Goal: Task Accomplishment & Management: Use online tool/utility

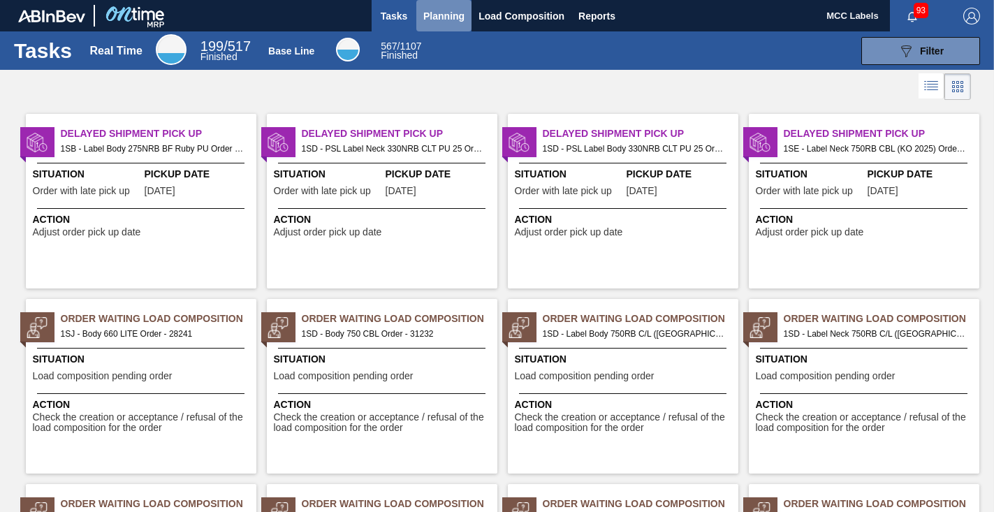
click at [434, 11] on span "Planning" at bounding box center [443, 16] width 41 height 17
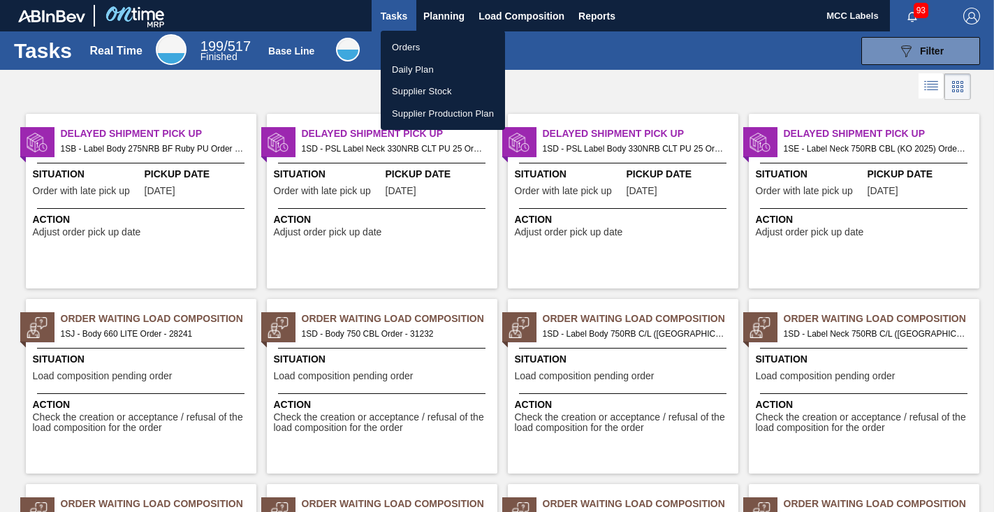
click at [411, 45] on li "Orders" at bounding box center [443, 47] width 124 height 22
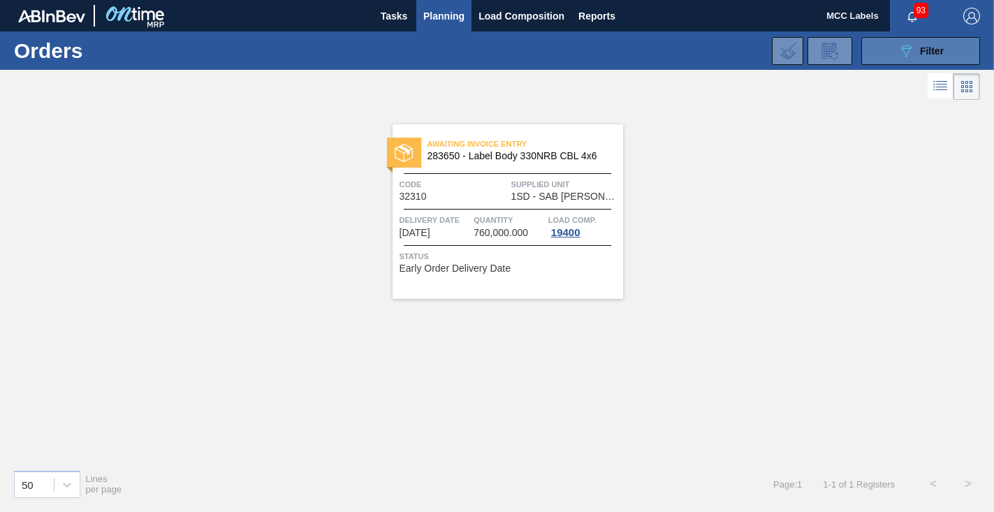
click at [878, 48] on button "089F7B8B-B2A5-4AFE-B5C0-19BA573D28AC Filter" at bounding box center [920, 51] width 119 height 28
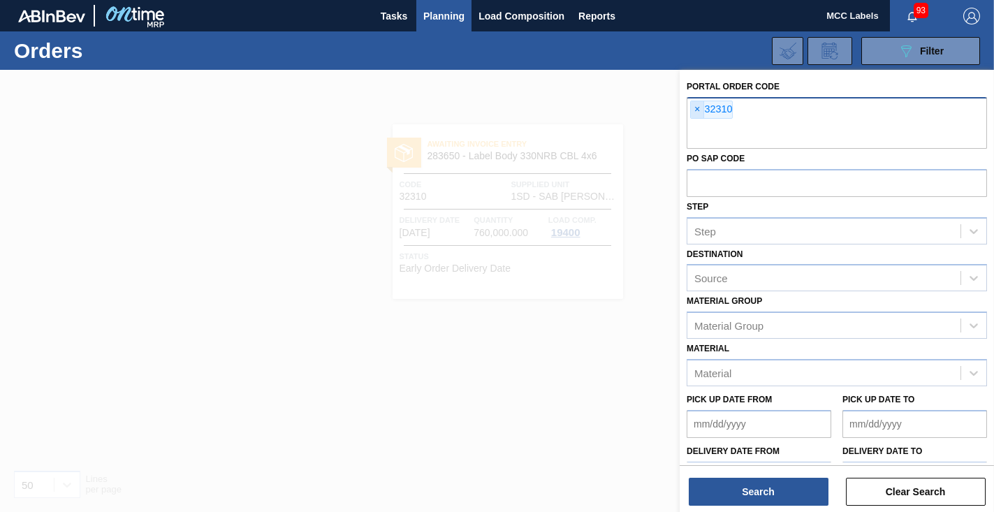
click at [700, 109] on span "×" at bounding box center [697, 109] width 13 height 17
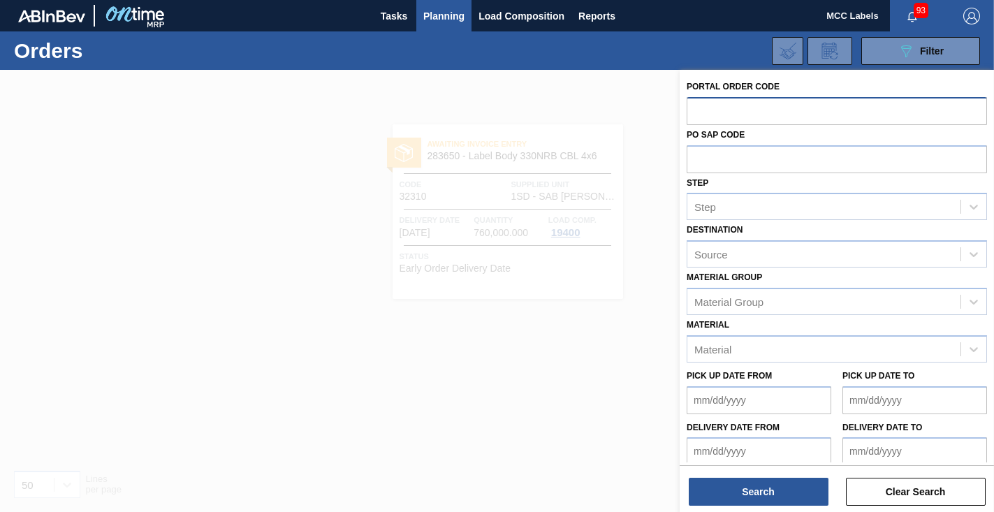
click at [700, 109] on input "text" at bounding box center [837, 110] width 300 height 27
type input "32367"
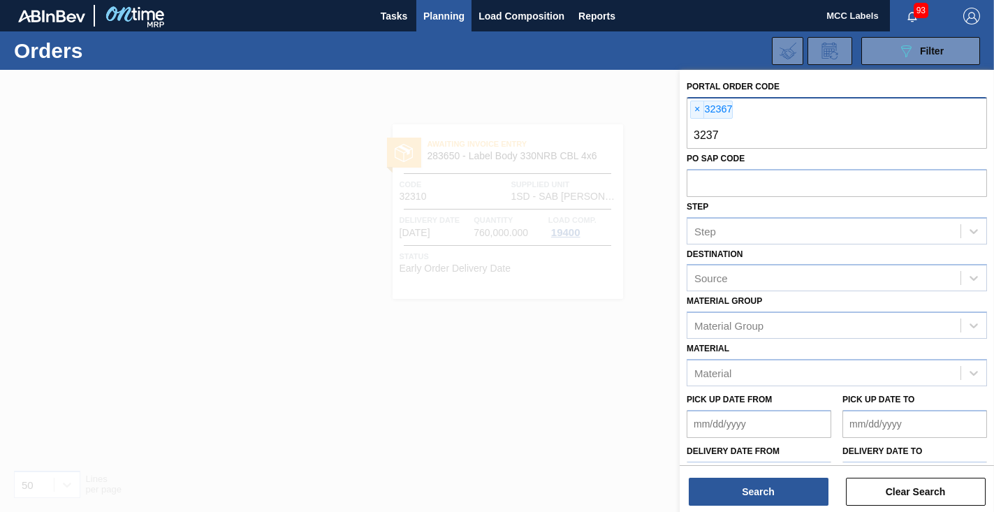
type input "32375"
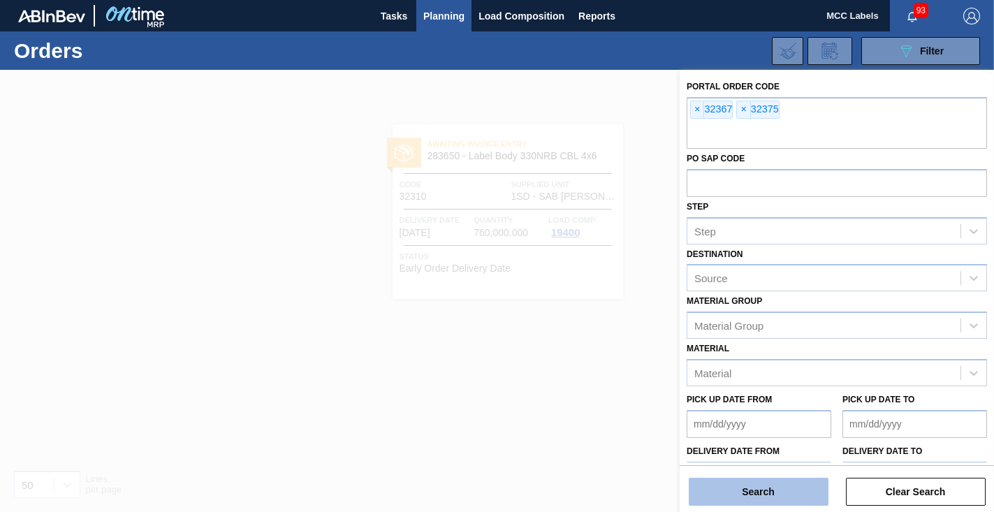
drag, startPoint x: 750, startPoint y: 489, endPoint x: 741, endPoint y: 490, distance: 8.5
click at [749, 489] on button "Search" at bounding box center [759, 492] width 140 height 28
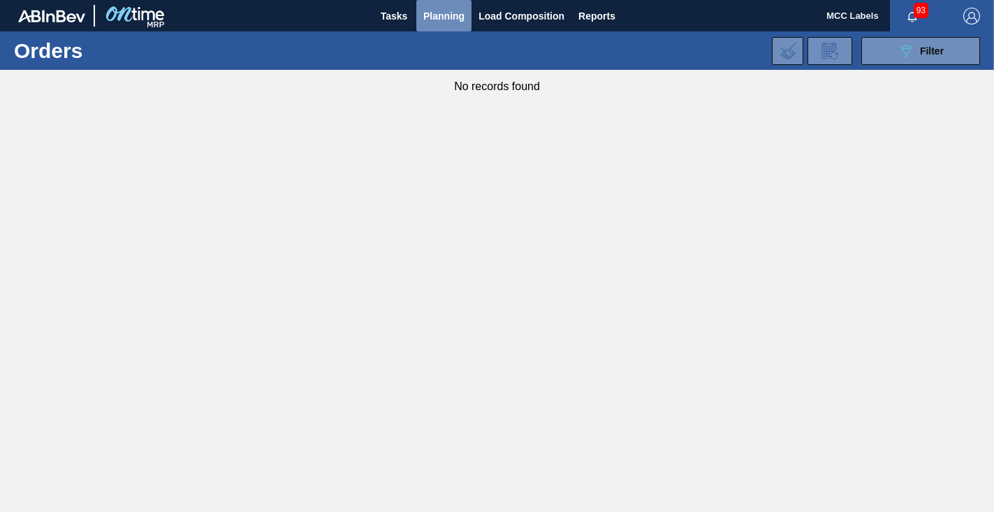
click at [447, 13] on span "Planning" at bounding box center [443, 16] width 41 height 17
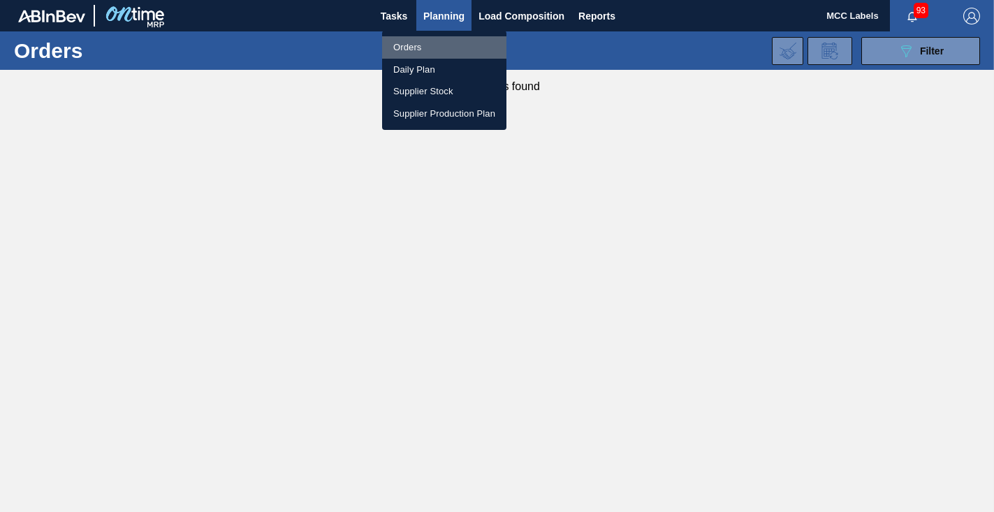
click at [416, 43] on li "Orders" at bounding box center [444, 47] width 124 height 22
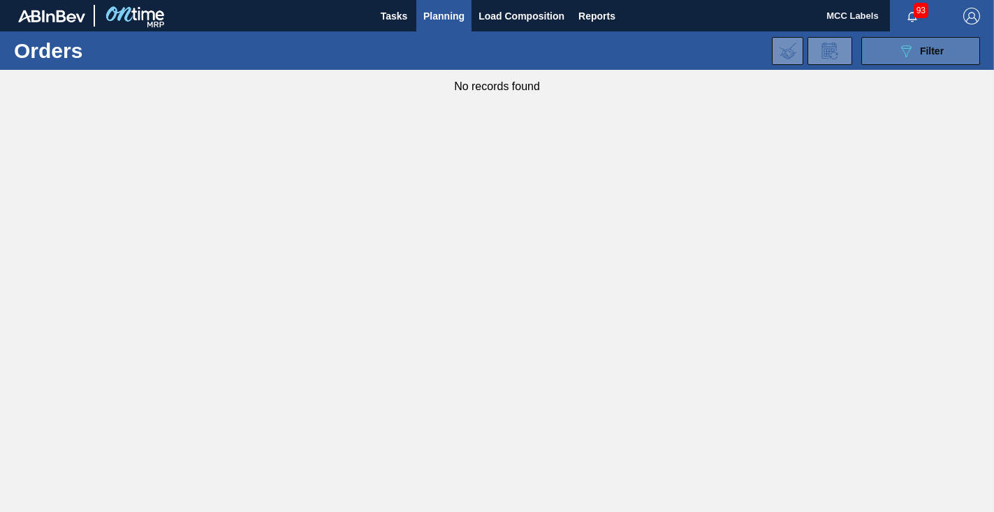
click at [884, 57] on button "089F7B8B-B2A5-4AFE-B5C0-19BA573D28AC Filter" at bounding box center [920, 51] width 119 height 28
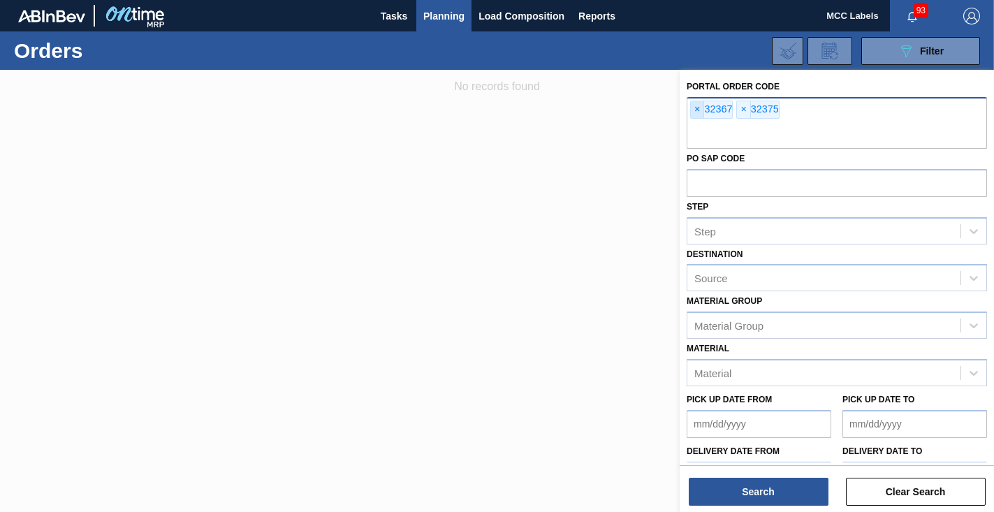
click at [696, 111] on span "×" at bounding box center [697, 109] width 13 height 17
drag, startPoint x: 696, startPoint y: 104, endPoint x: 702, endPoint y: 121, distance: 17.7
click at [698, 105] on span "×" at bounding box center [697, 109] width 13 height 17
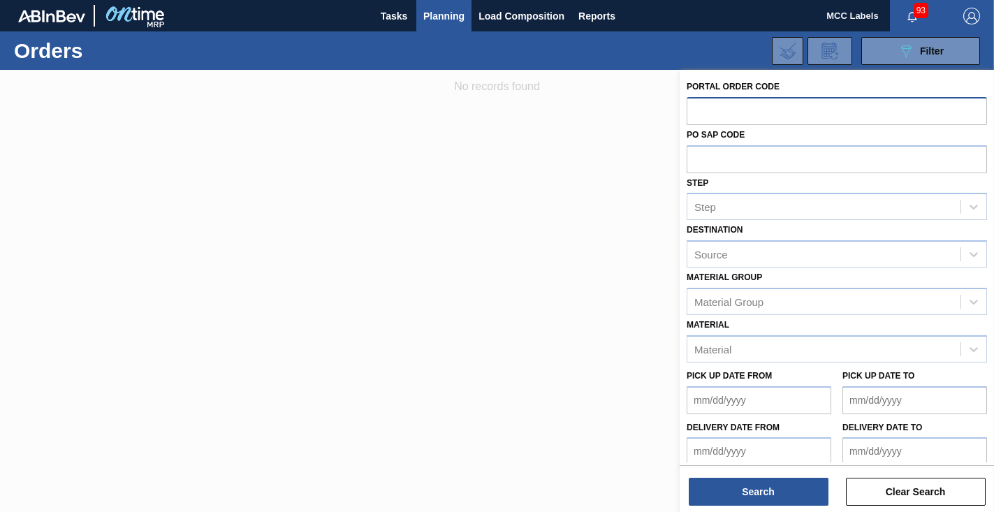
click at [701, 112] on input "text" at bounding box center [837, 110] width 300 height 27
type input "32367"
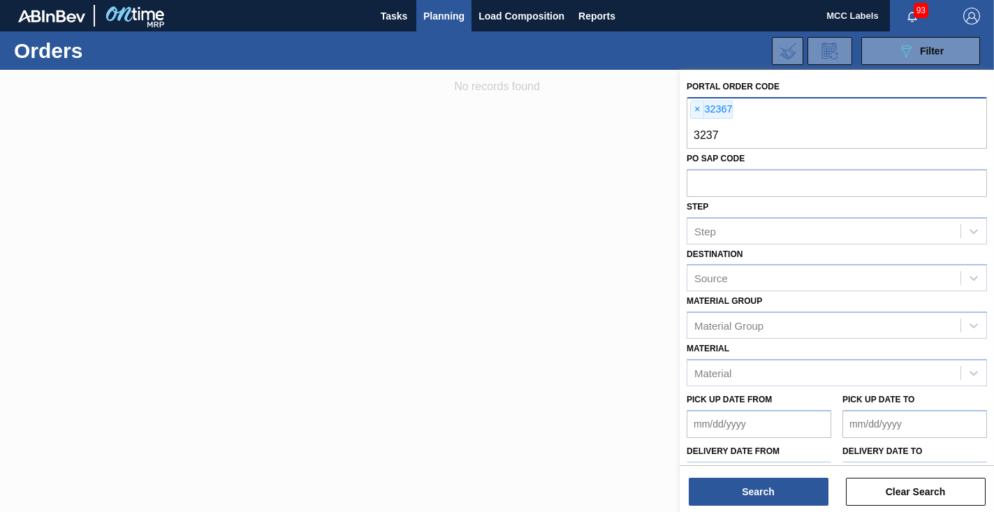
type input "32375"
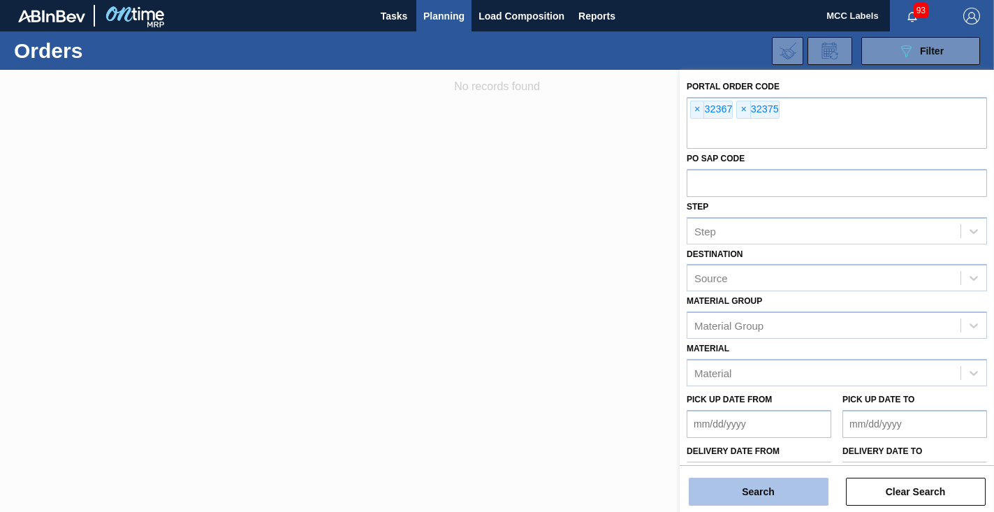
click at [740, 486] on button "Search" at bounding box center [759, 492] width 140 height 28
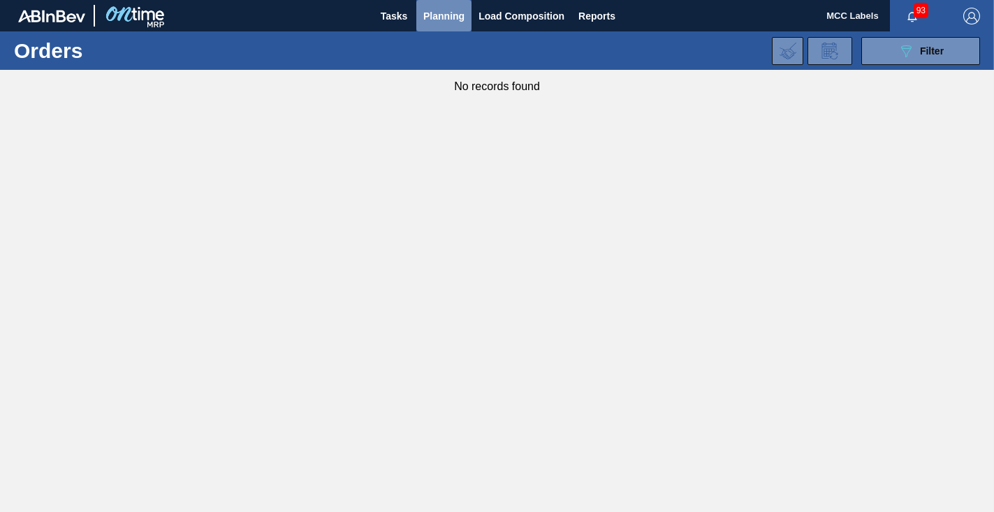
click at [433, 13] on span "Planning" at bounding box center [443, 16] width 41 height 17
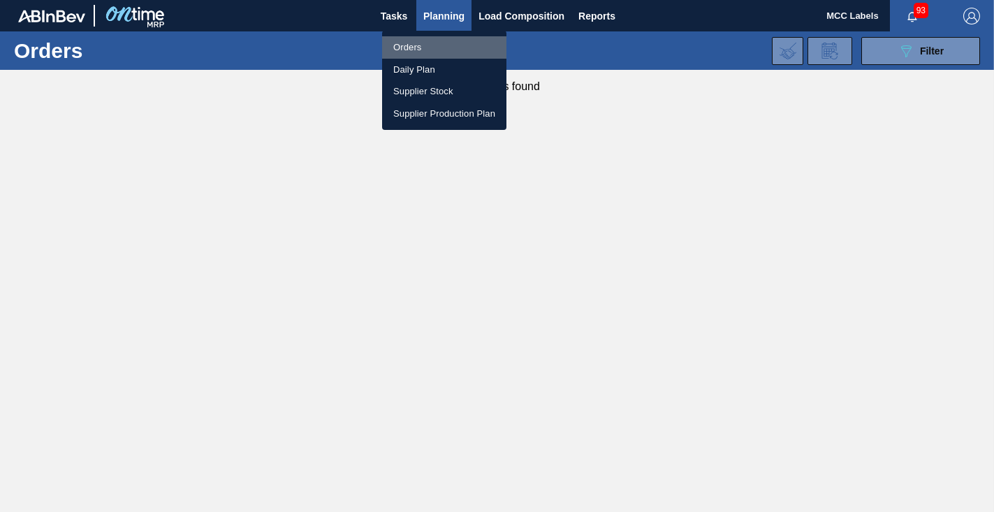
click at [404, 45] on li "Orders" at bounding box center [444, 47] width 124 height 22
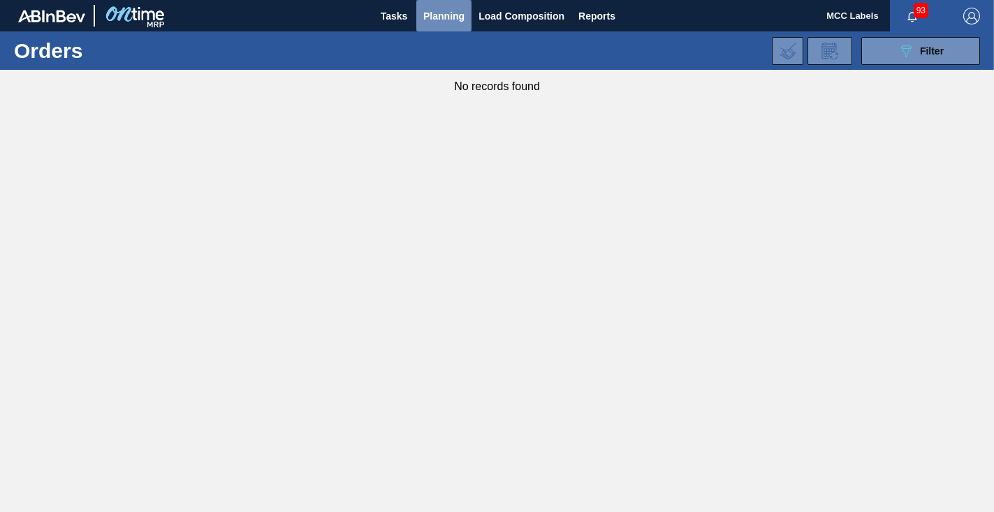
drag, startPoint x: 443, startPoint y: 11, endPoint x: 386, endPoint y: 48, distance: 67.6
click at [441, 13] on span "Planning" at bounding box center [443, 16] width 41 height 17
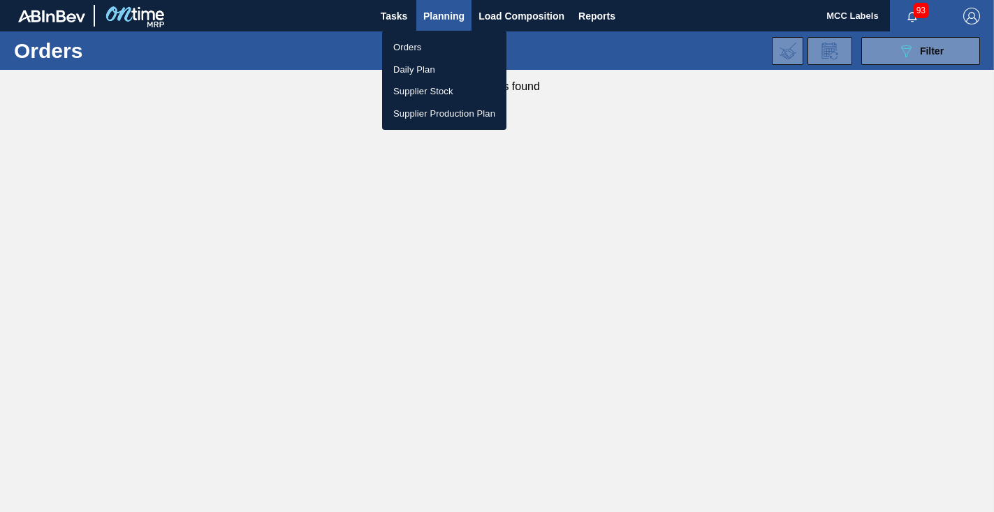
click at [408, 44] on li "Orders" at bounding box center [444, 47] width 124 height 22
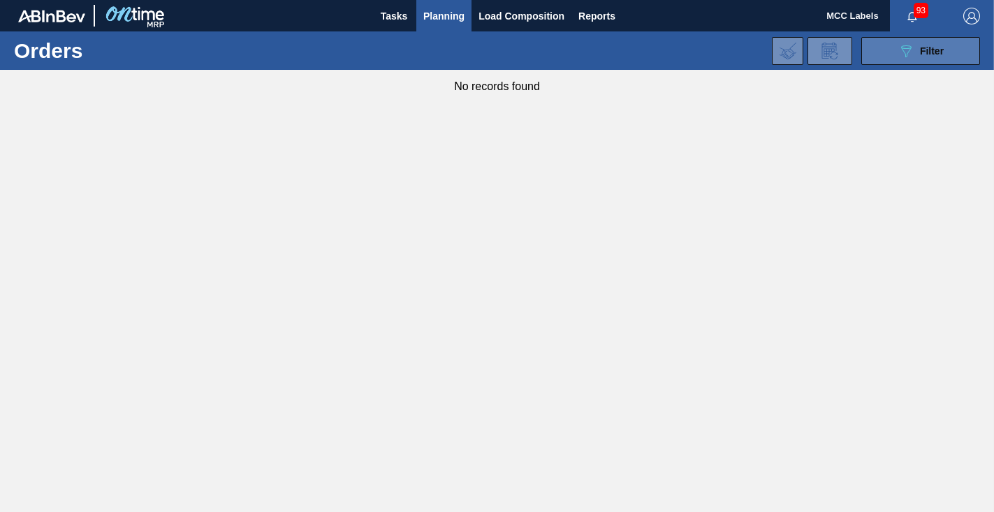
click at [898, 45] on icon "089F7B8B-B2A5-4AFE-B5C0-19BA573D28AC" at bounding box center [906, 51] width 17 height 17
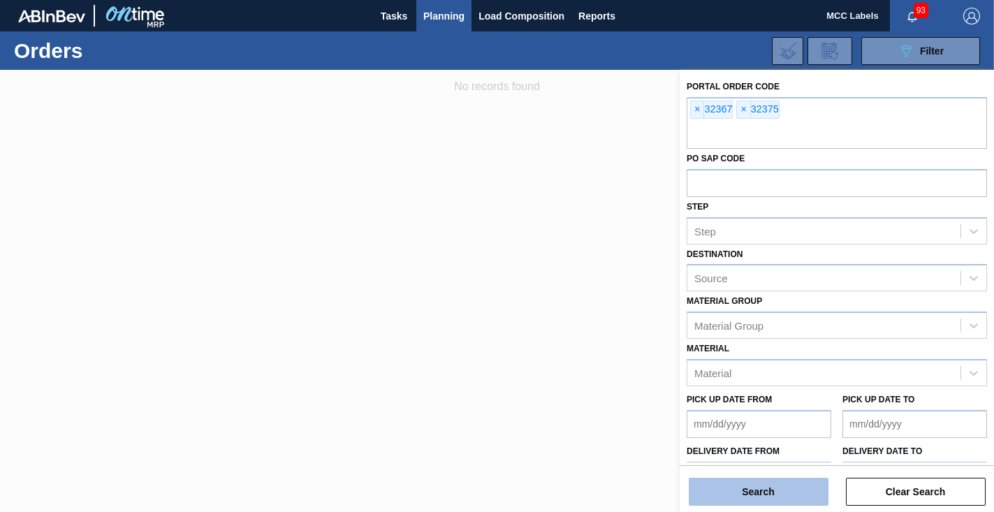
click at [740, 492] on button "Search" at bounding box center [759, 492] width 140 height 28
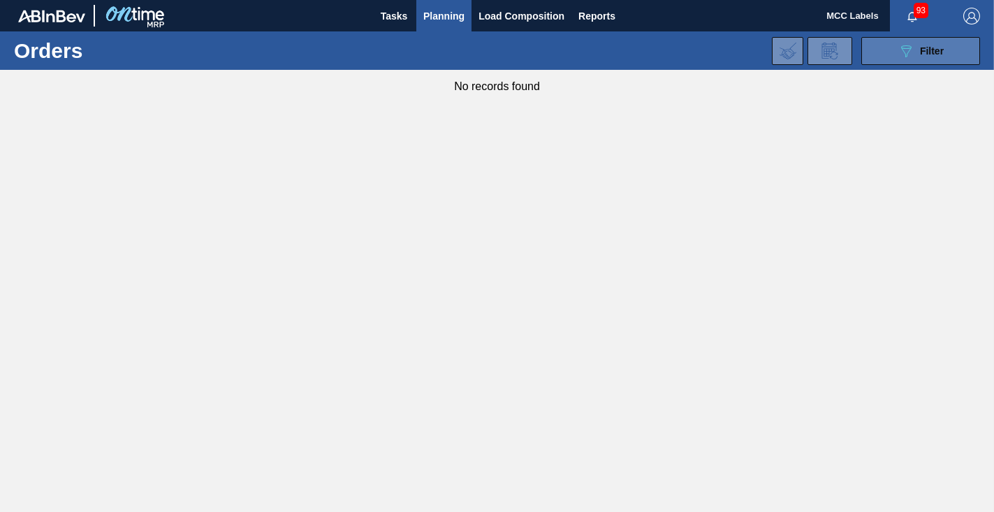
click at [881, 54] on button "089F7B8B-B2A5-4AFE-B5C0-19BA573D28AC Filter" at bounding box center [920, 51] width 119 height 28
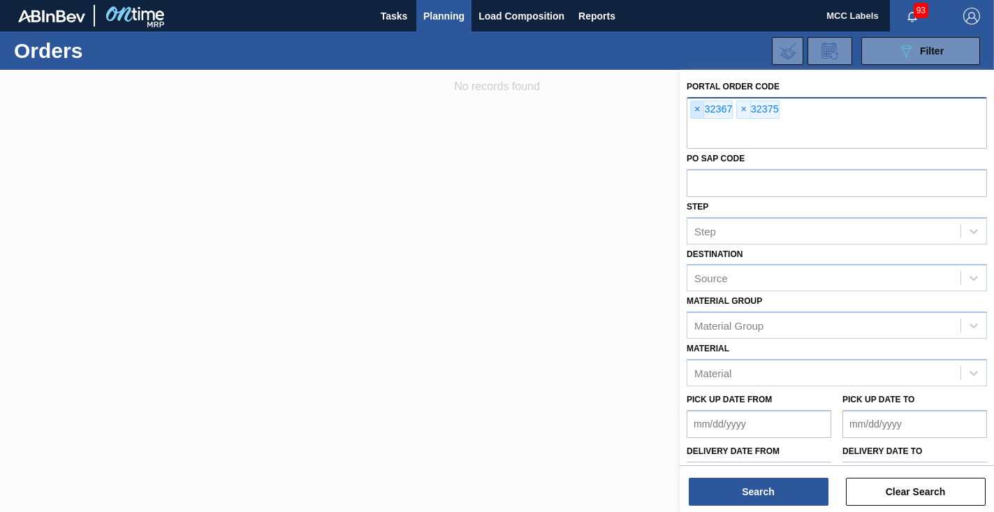
click at [696, 107] on span "×" at bounding box center [697, 109] width 13 height 17
click at [698, 108] on span "×" at bounding box center [697, 109] width 13 height 17
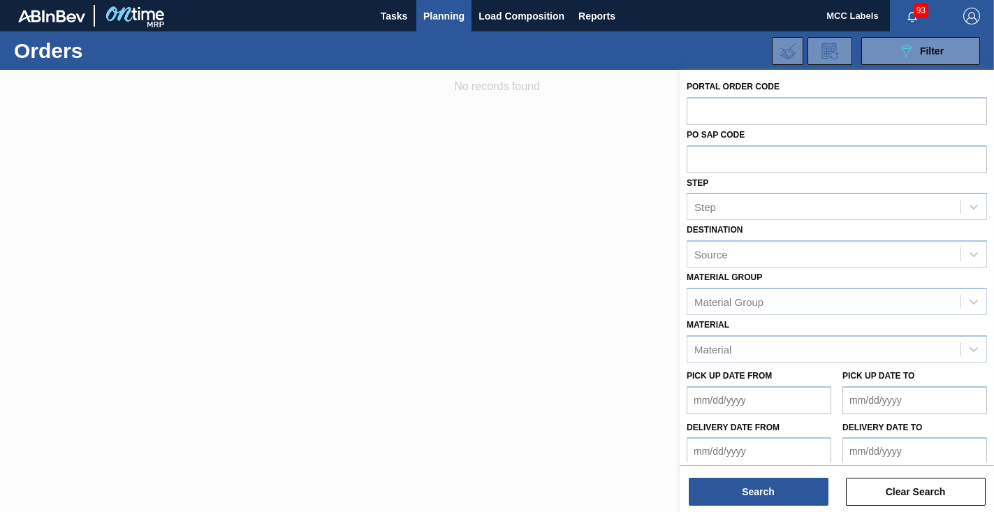
drag, startPoint x: 698, startPoint y: 111, endPoint x: 991, endPoint y: 295, distance: 346.2
click at [698, 112] on input "text" at bounding box center [837, 110] width 300 height 27
type input "32367"
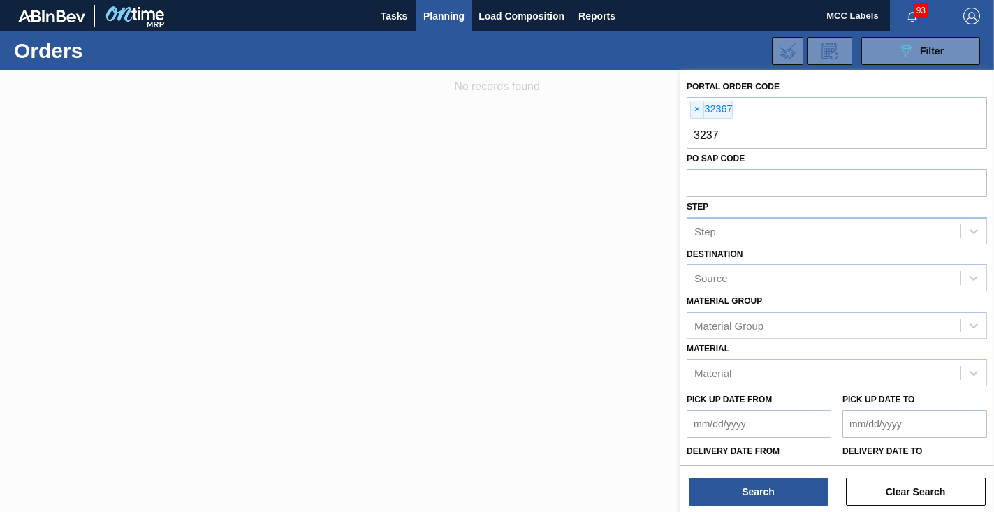
type input "32375"
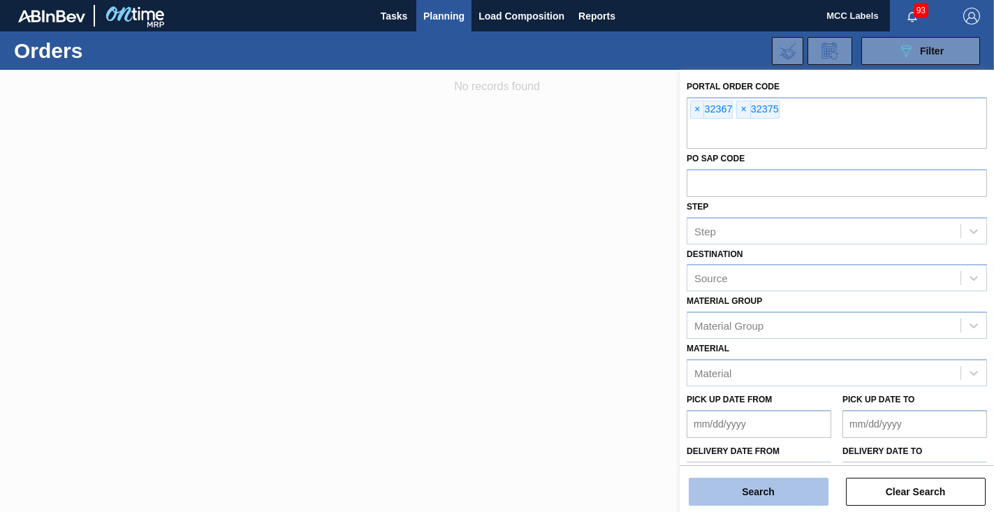
click at [730, 490] on button "Search" at bounding box center [759, 492] width 140 height 28
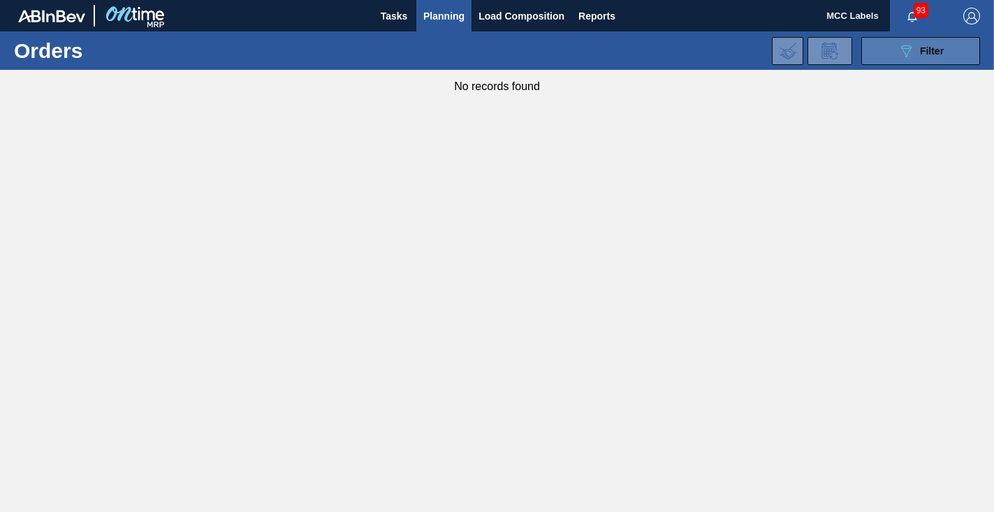
click at [883, 50] on button "089F7B8B-B2A5-4AFE-B5C0-19BA573D28AC Filter" at bounding box center [920, 51] width 119 height 28
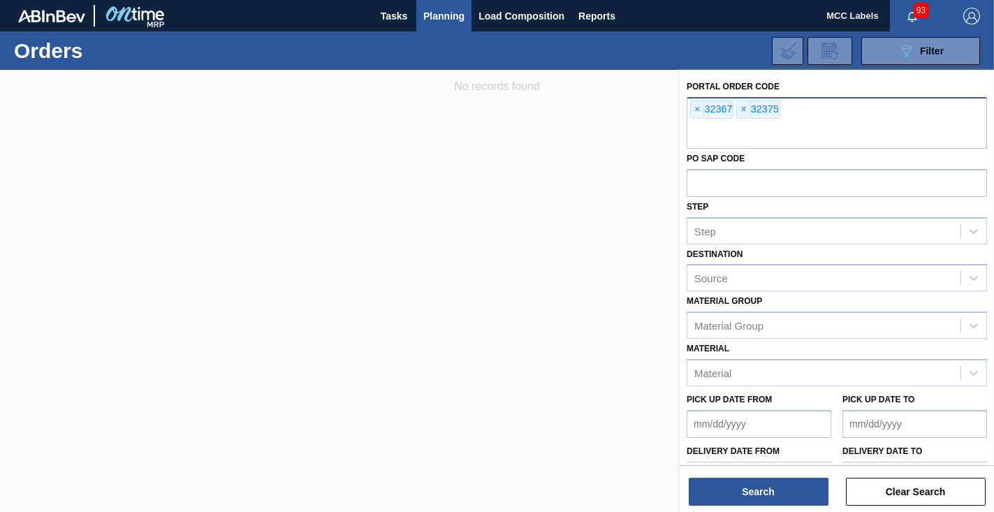
drag, startPoint x: 709, startPoint y: 126, endPoint x: 701, endPoint y: 133, distance: 10.9
click at [709, 126] on input "text" at bounding box center [837, 135] width 300 height 27
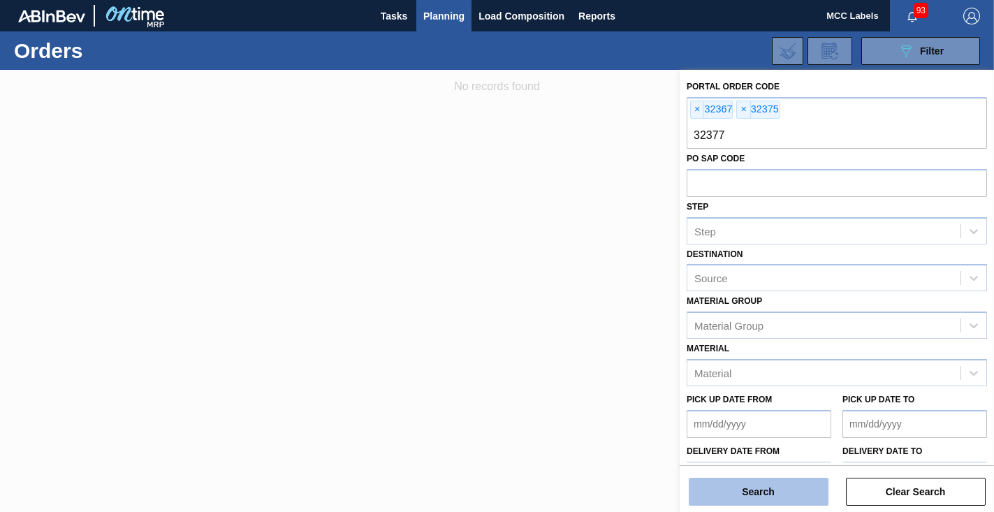
type input "32377"
click at [728, 494] on button "Search" at bounding box center [759, 492] width 140 height 28
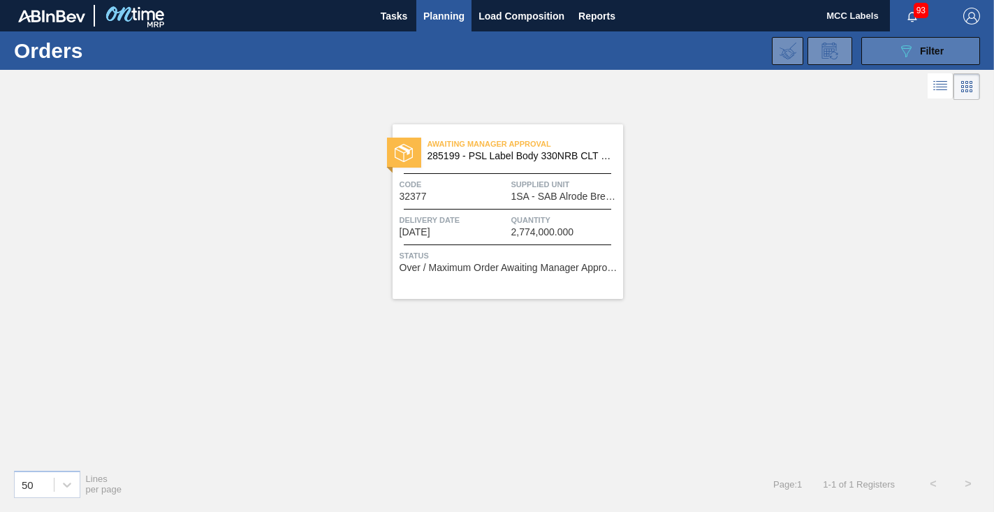
click at [873, 50] on button "089F7B8B-B2A5-4AFE-B5C0-19BA573D28AC Filter" at bounding box center [920, 51] width 119 height 28
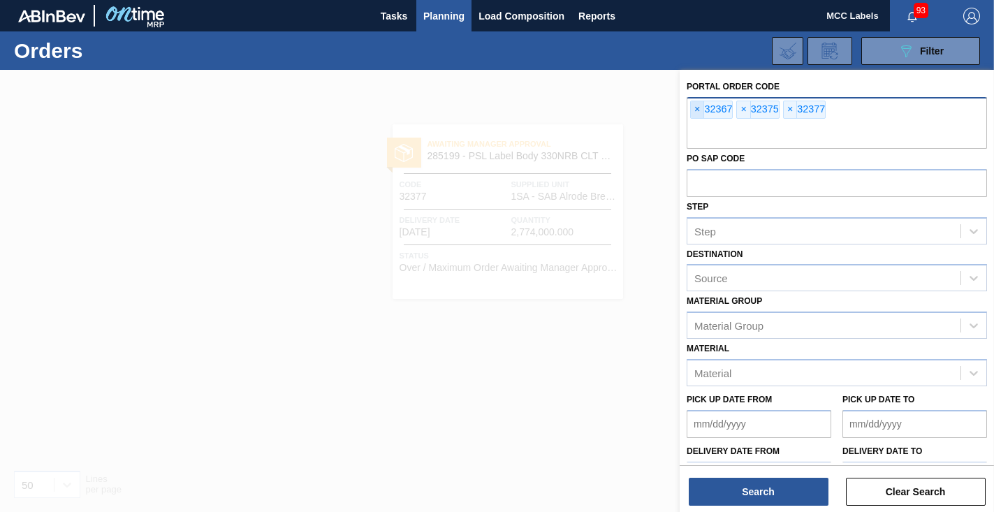
click at [698, 107] on span "×" at bounding box center [697, 109] width 13 height 17
click at [700, 108] on span "×" at bounding box center [697, 109] width 13 height 17
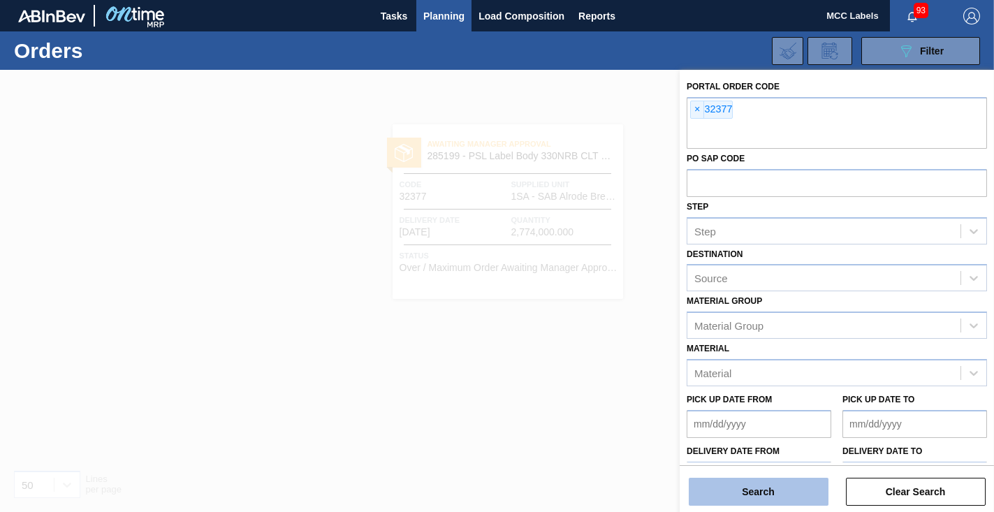
click at [761, 494] on button "Search" at bounding box center [759, 492] width 140 height 28
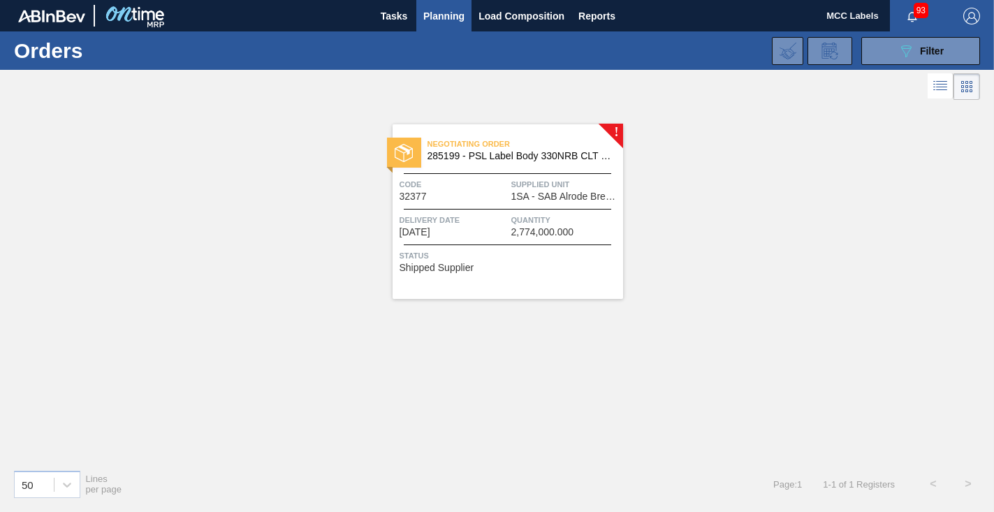
click at [523, 213] on span "Quantity" at bounding box center [565, 220] width 108 height 14
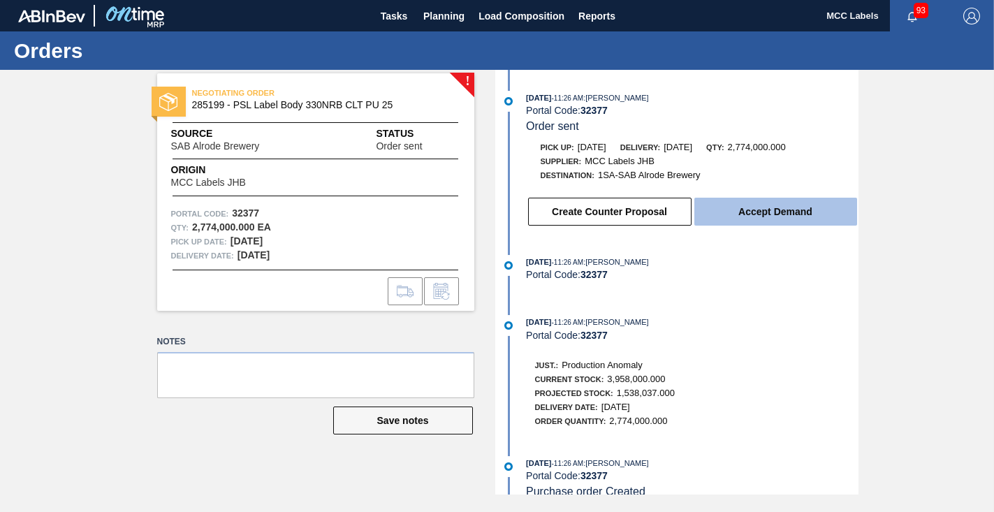
click at [780, 210] on button "Accept Demand" at bounding box center [775, 212] width 163 height 28
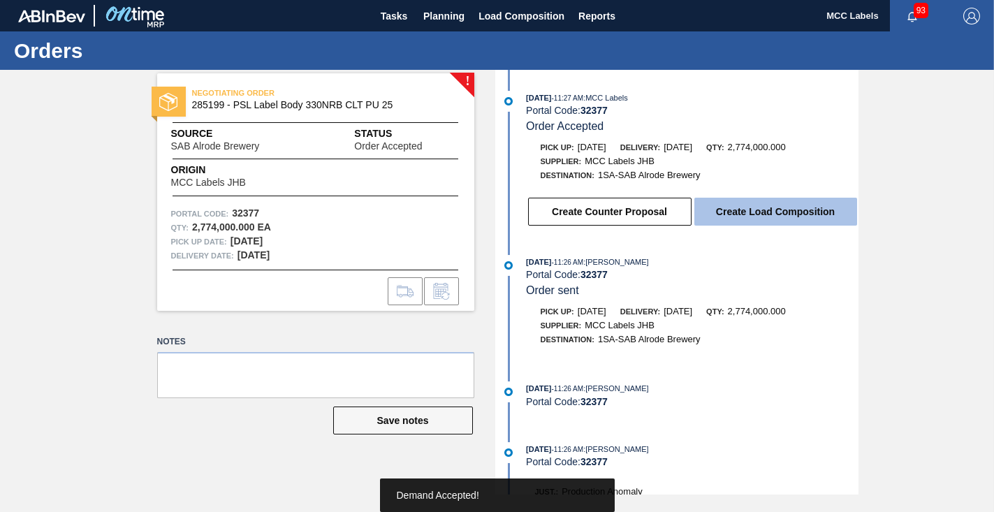
click at [761, 212] on button "Create Load Composition" at bounding box center [775, 212] width 163 height 28
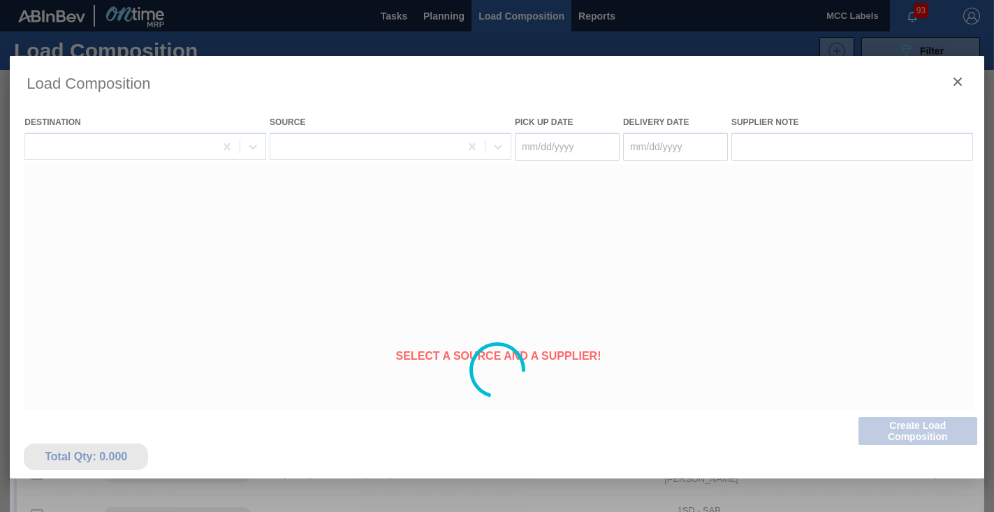
type Date "[DATE]"
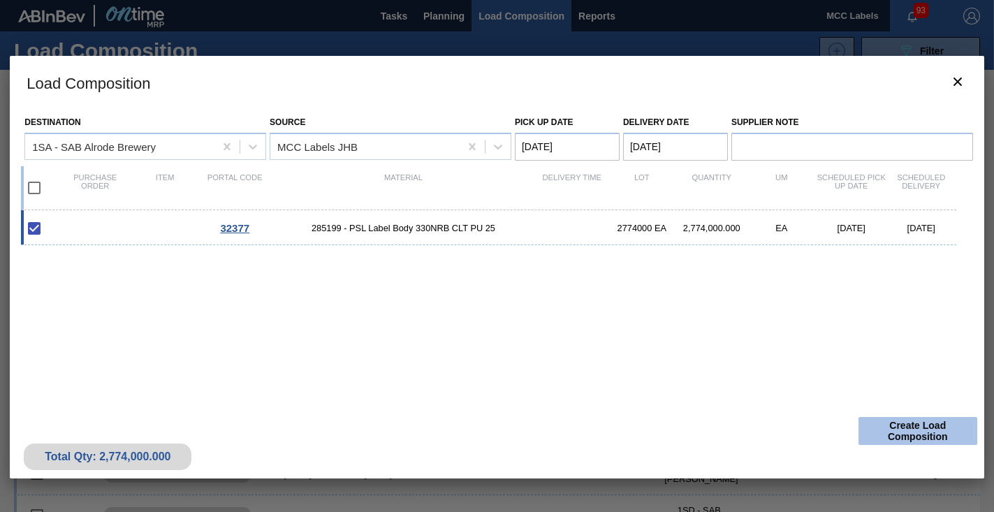
click at [895, 430] on button "Create Load Composition" at bounding box center [918, 431] width 119 height 28
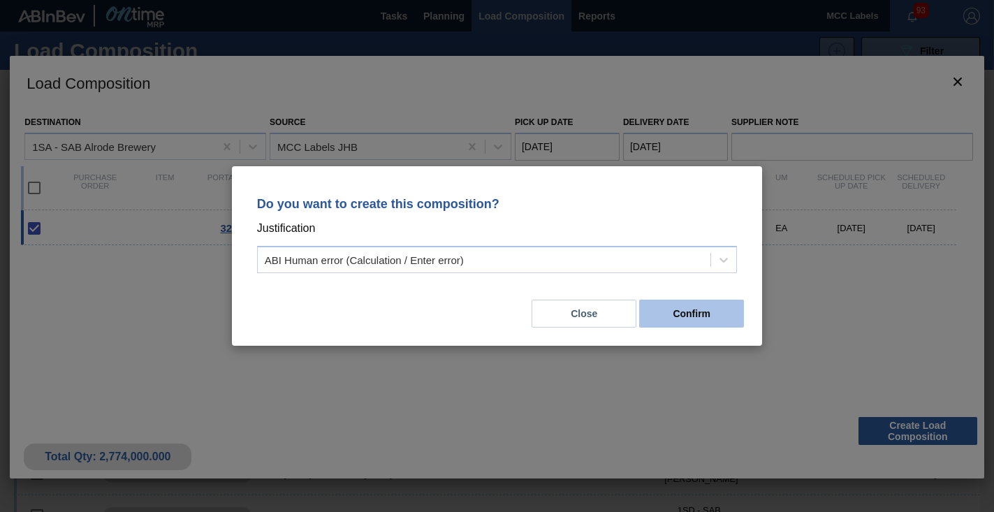
click at [719, 318] on button "Confirm" at bounding box center [691, 314] width 105 height 28
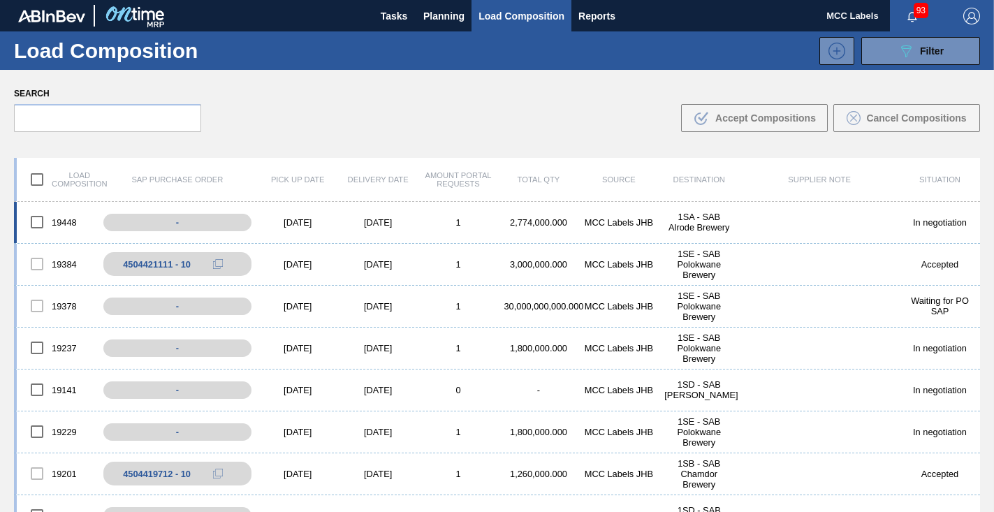
click at [418, 223] on div "1" at bounding box center [458, 222] width 80 height 10
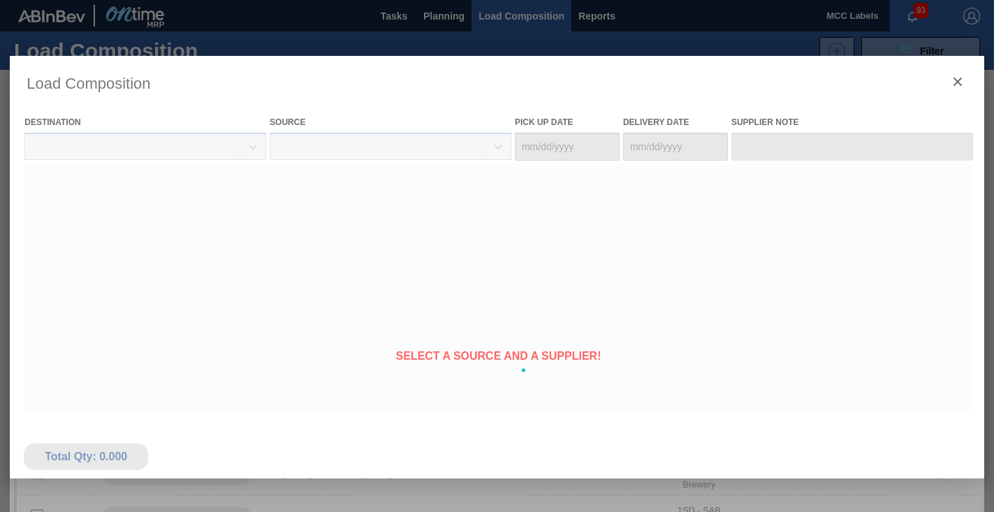
type Date "[DATE]"
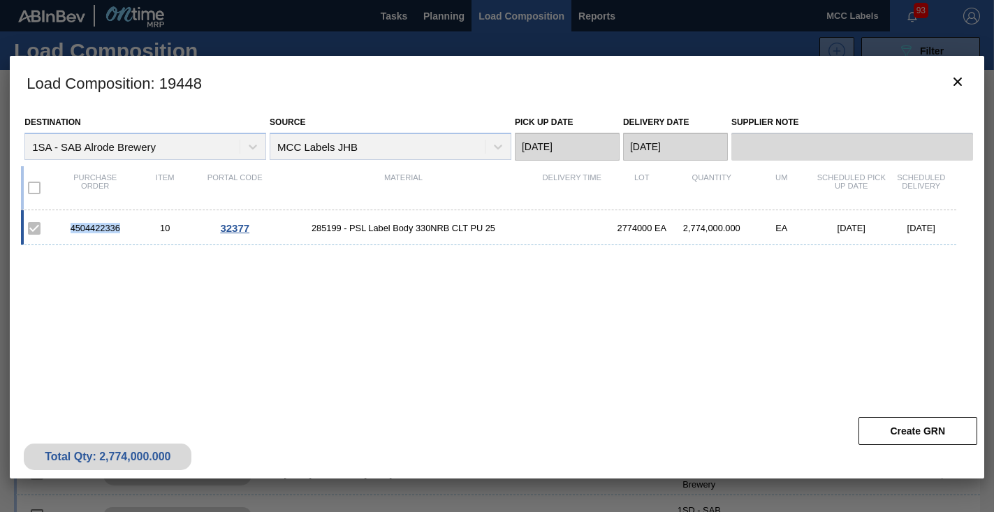
drag, startPoint x: 129, startPoint y: 223, endPoint x: 71, endPoint y: 219, distance: 58.1
click at [65, 220] on div "4504422336 10 32377 285199 - PSL Label Body 330NRB CLT PU 25 2774000 EA 2,774,0…" at bounding box center [488, 227] width 935 height 35
copy div "4504422336"
